Goal: Transaction & Acquisition: Purchase product/service

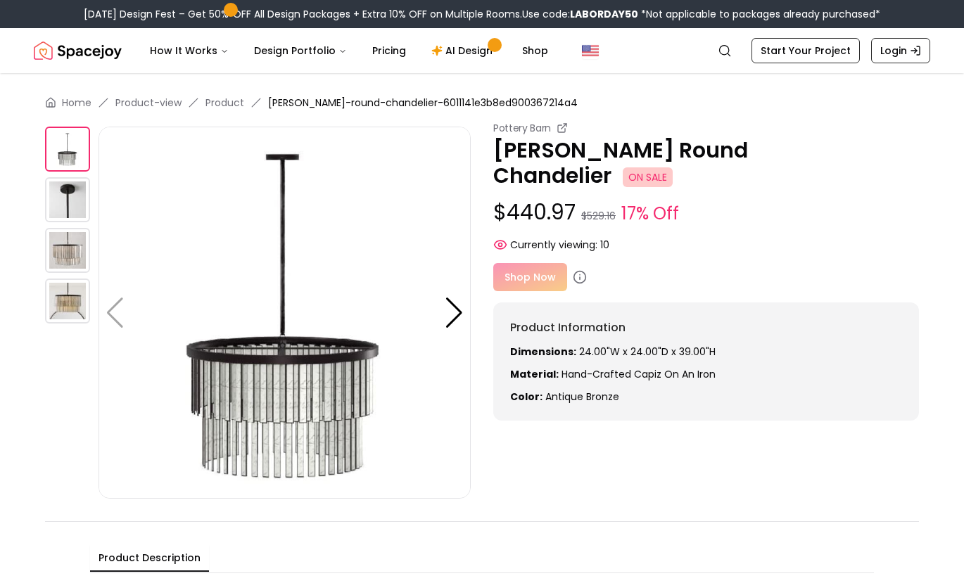
click at [62, 206] on img at bounding box center [67, 199] width 45 height 45
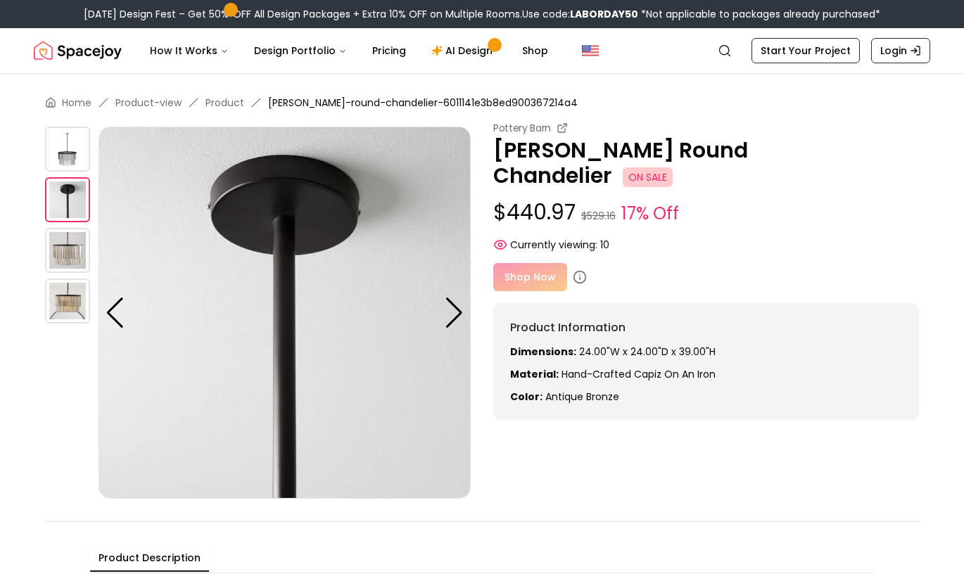
click at [61, 263] on img at bounding box center [67, 250] width 45 height 45
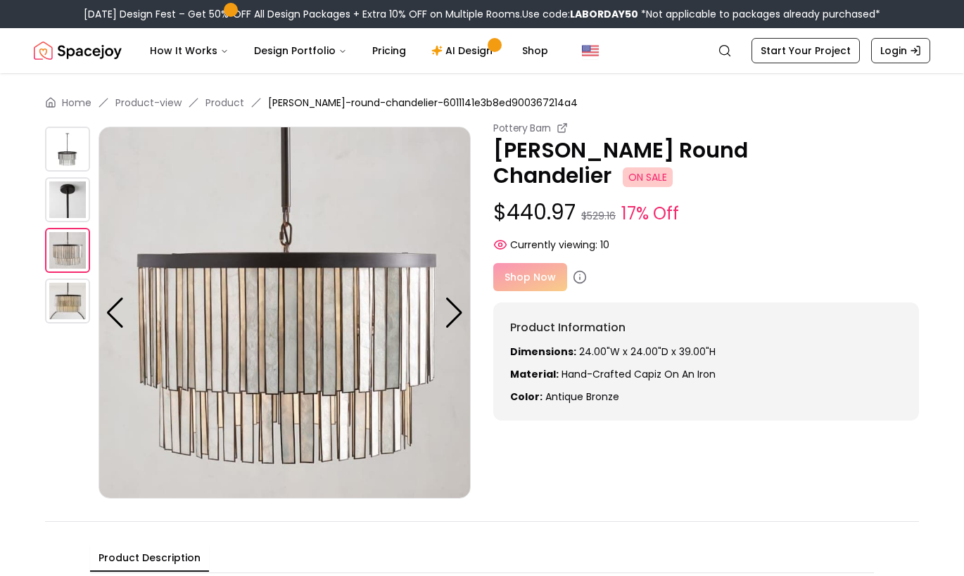
click at [58, 303] on img at bounding box center [67, 301] width 45 height 45
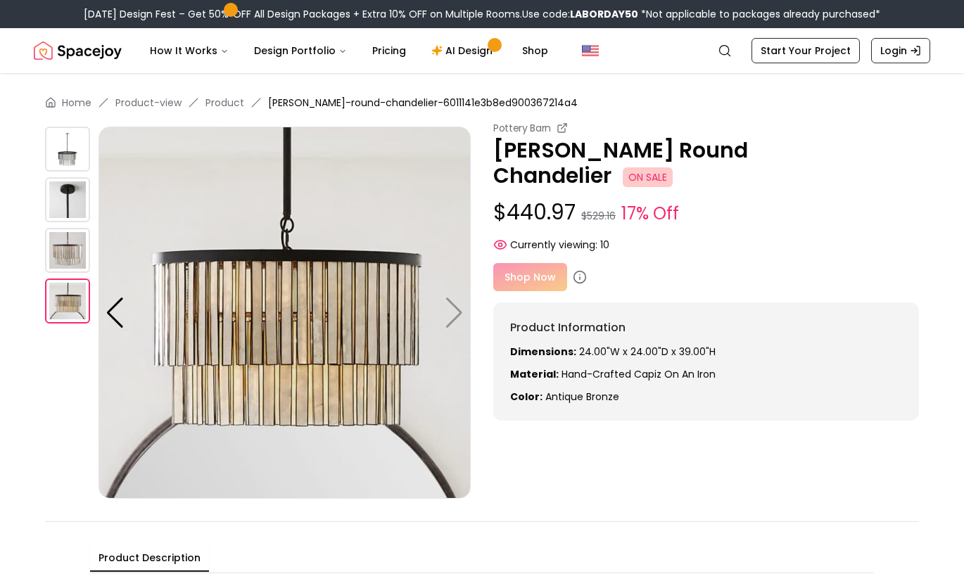
click at [543, 263] on div "Shop Now" at bounding box center [706, 277] width 426 height 28
click at [527, 263] on div "Shop Now" at bounding box center [706, 277] width 426 height 28
click at [512, 263] on div "Shop Now" at bounding box center [706, 277] width 426 height 28
click at [580, 277] on icon at bounding box center [580, 278] width 0 height 2
click at [526, 263] on div "Shop Now" at bounding box center [706, 277] width 426 height 28
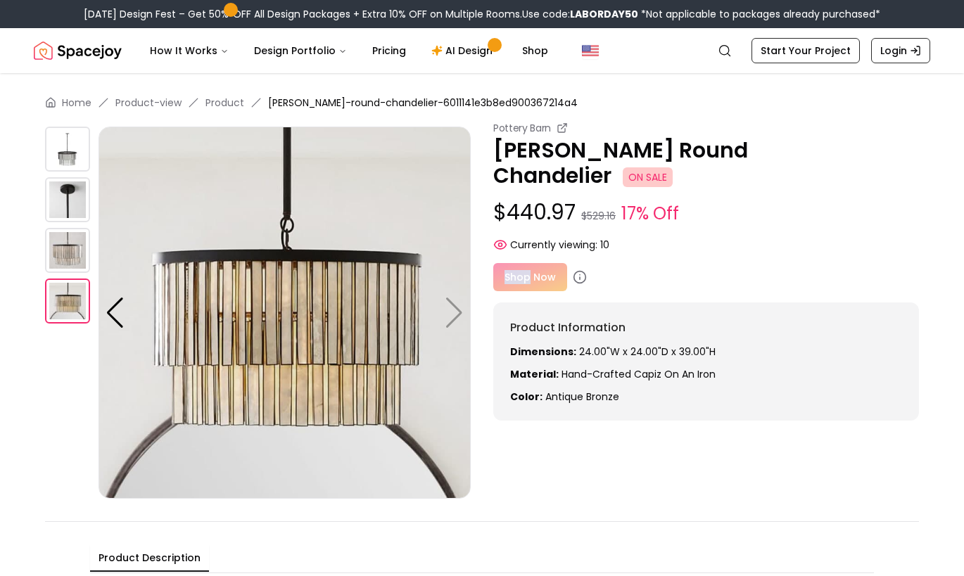
click at [526, 263] on div "Shop Now" at bounding box center [706, 277] width 426 height 28
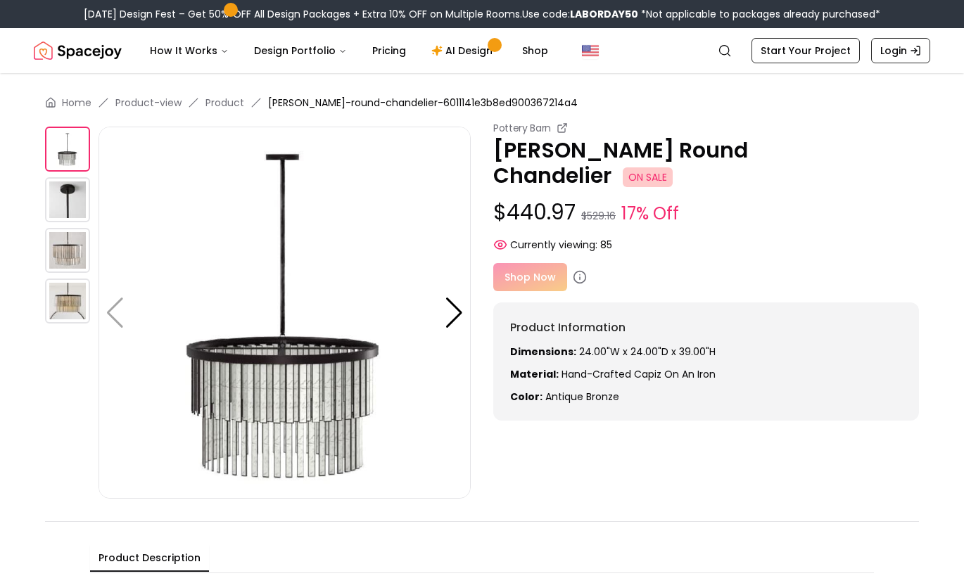
click at [519, 263] on div "Shop Now" at bounding box center [706, 277] width 426 height 28
click at [529, 263] on div "Shop Now" at bounding box center [706, 277] width 426 height 28
click at [524, 144] on p "[PERSON_NAME] Round Chandelier ON SALE" at bounding box center [706, 163] width 426 height 51
